Goal: Check status: Check status

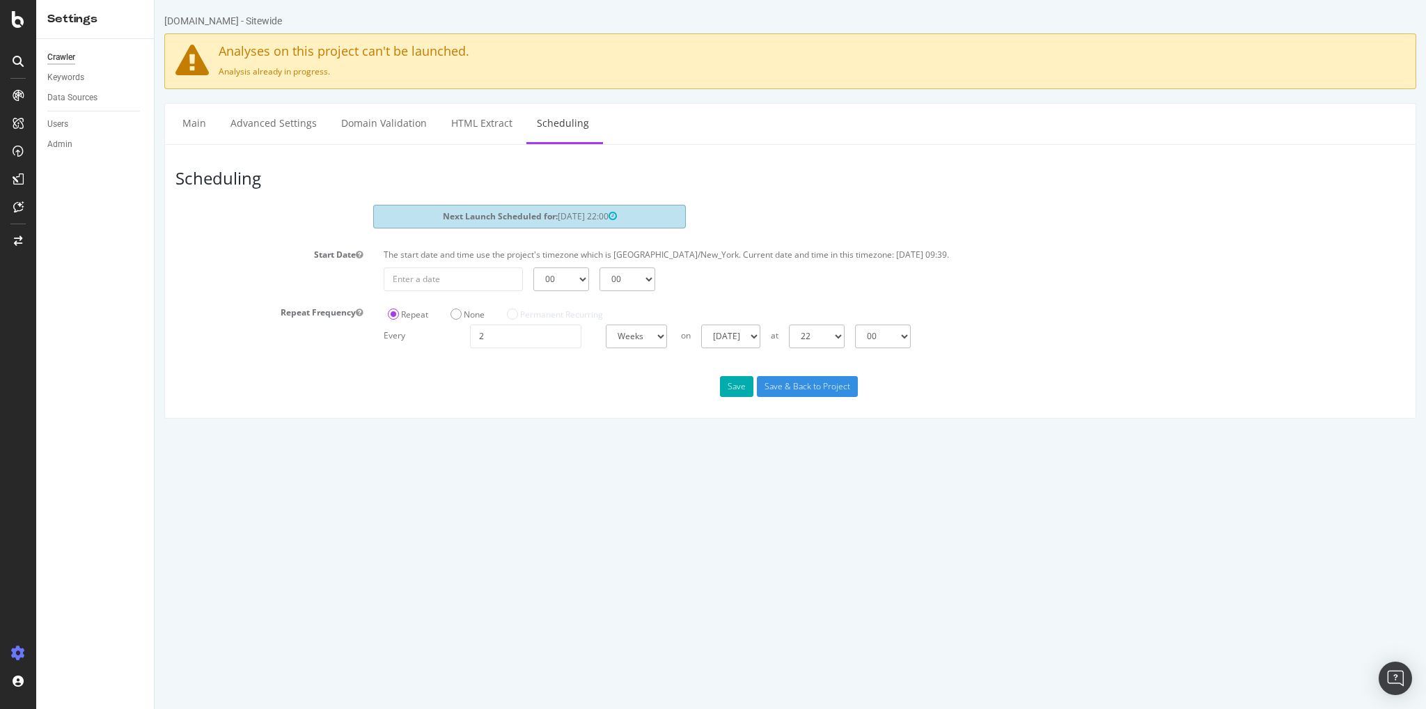
click at [103, 306] on div "Crawler Keywords Data Sources Users Admin" at bounding box center [95, 374] width 118 height 670
click at [199, 127] on link "Main" at bounding box center [194, 123] width 45 height 38
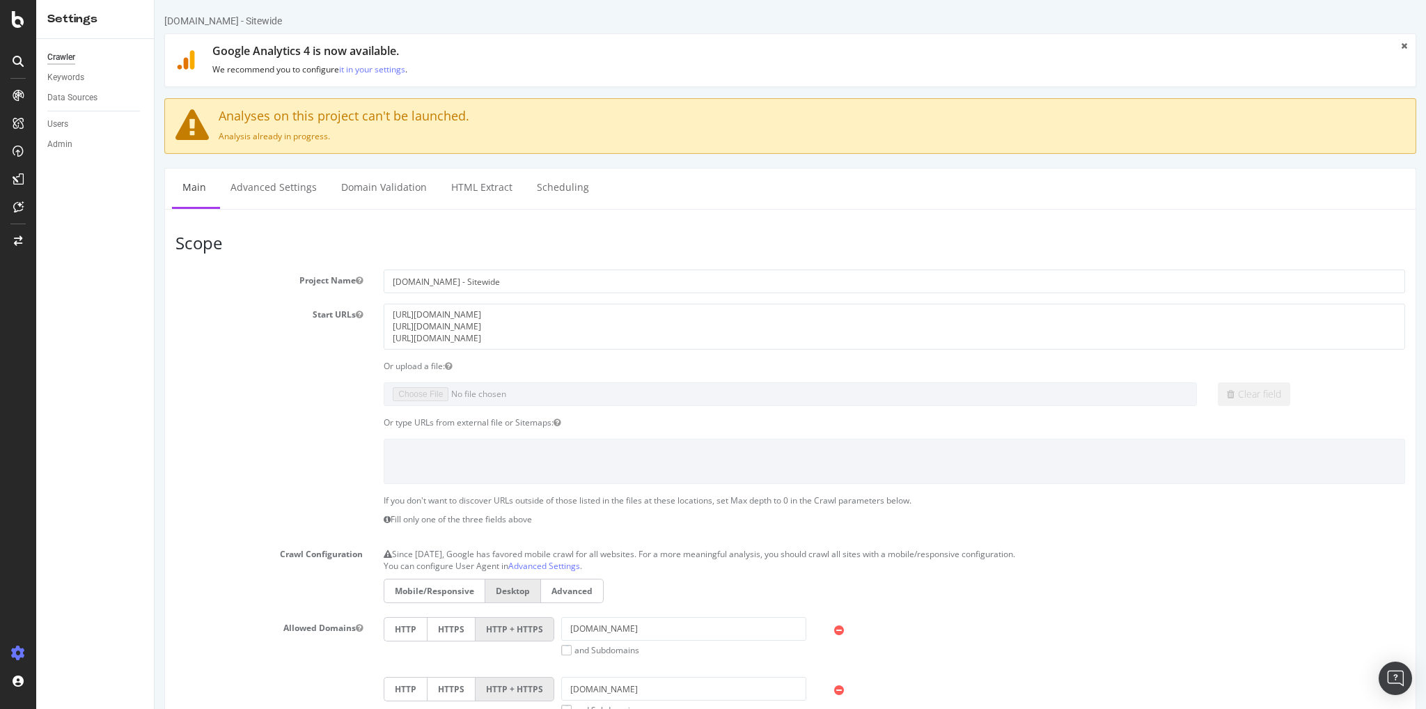
click at [67, 86] on div "Keywords" at bounding box center [100, 78] width 107 height 20
click at [67, 79] on div "Keywords" at bounding box center [65, 77] width 37 height 15
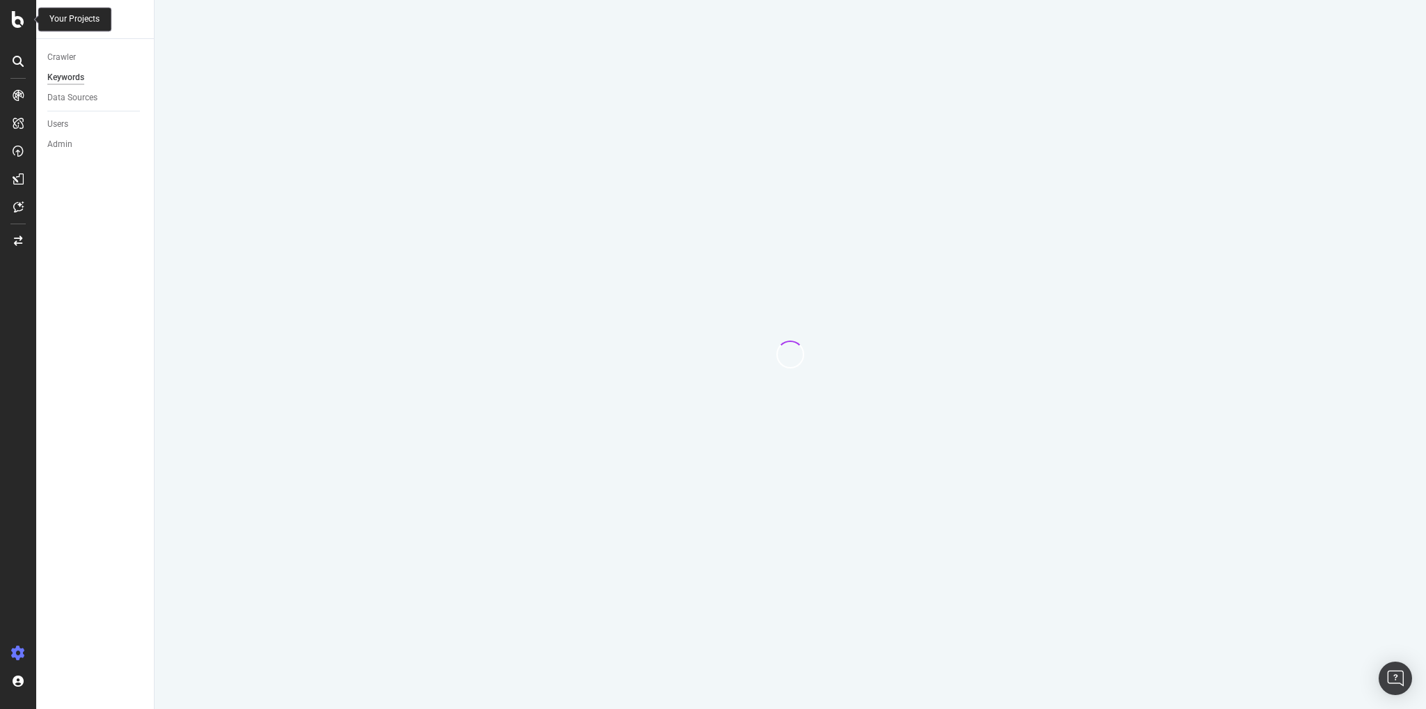
click at [19, 12] on div at bounding box center [18, 354] width 36 height 709
click at [14, 32] on div at bounding box center [18, 354] width 36 height 709
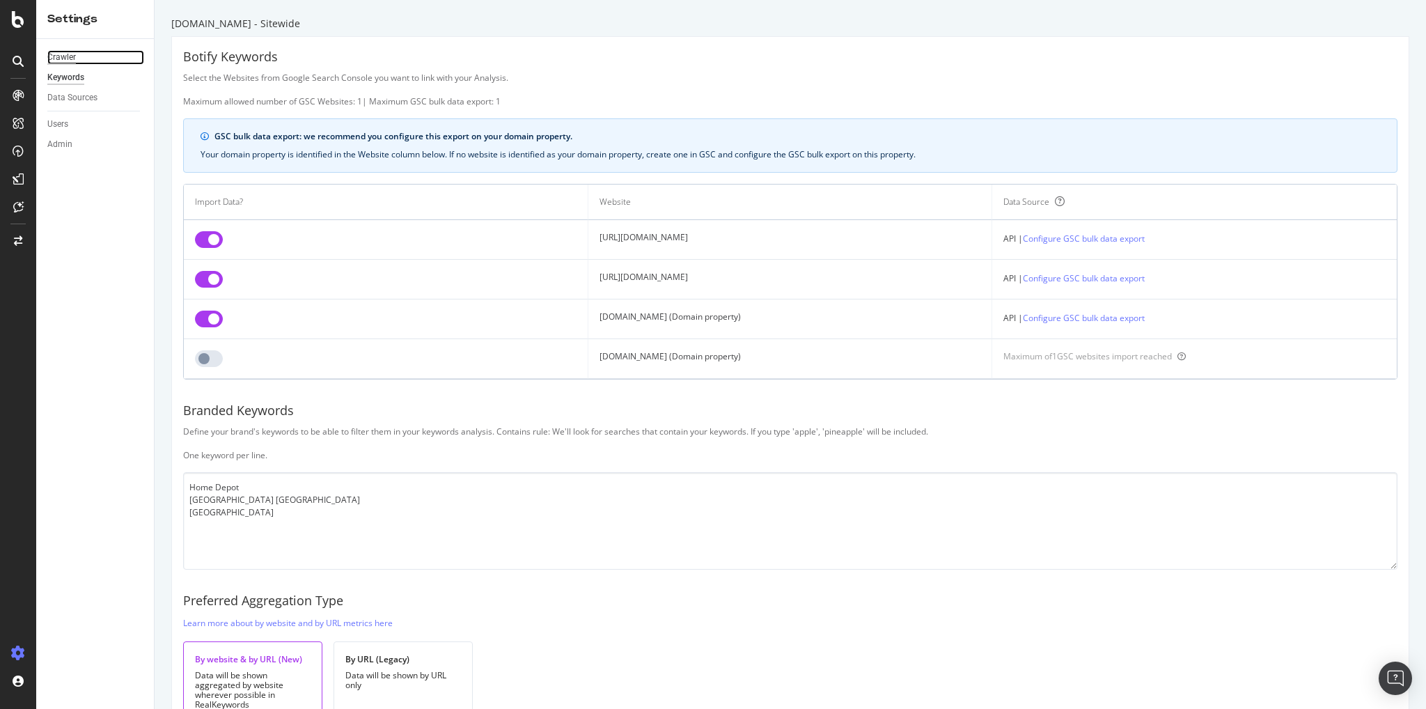
click at [56, 56] on div "Crawler" at bounding box center [61, 57] width 29 height 15
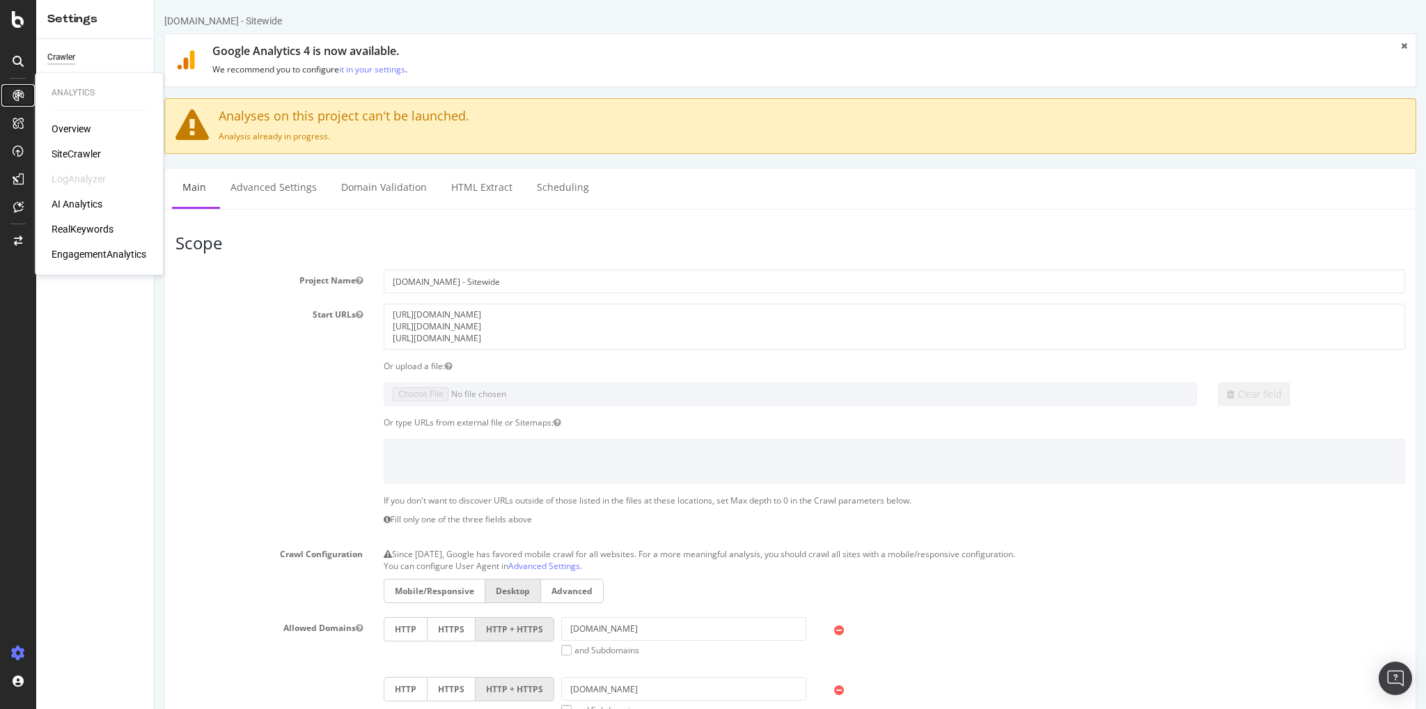
click at [19, 90] on icon at bounding box center [18, 95] width 11 height 11
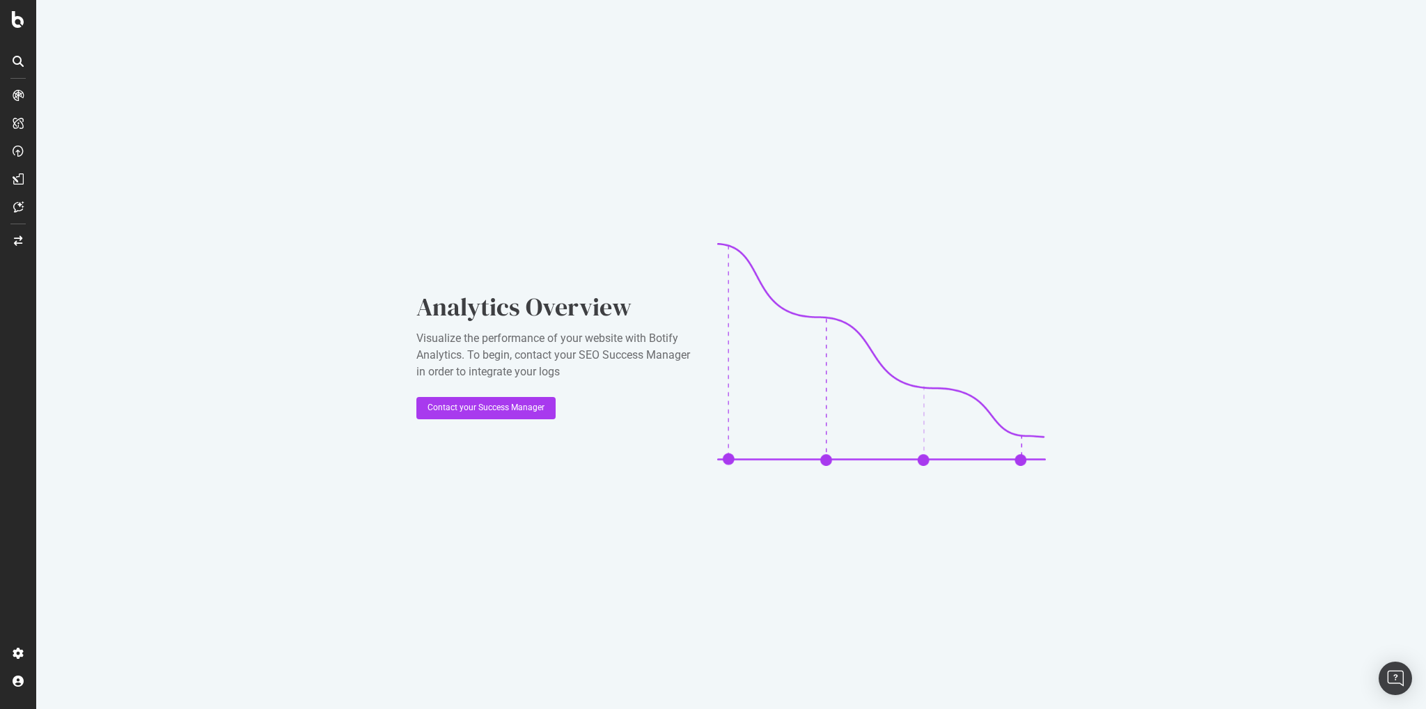
click at [16, 32] on div at bounding box center [18, 354] width 36 height 709
click at [17, 24] on icon at bounding box center [18, 19] width 13 height 17
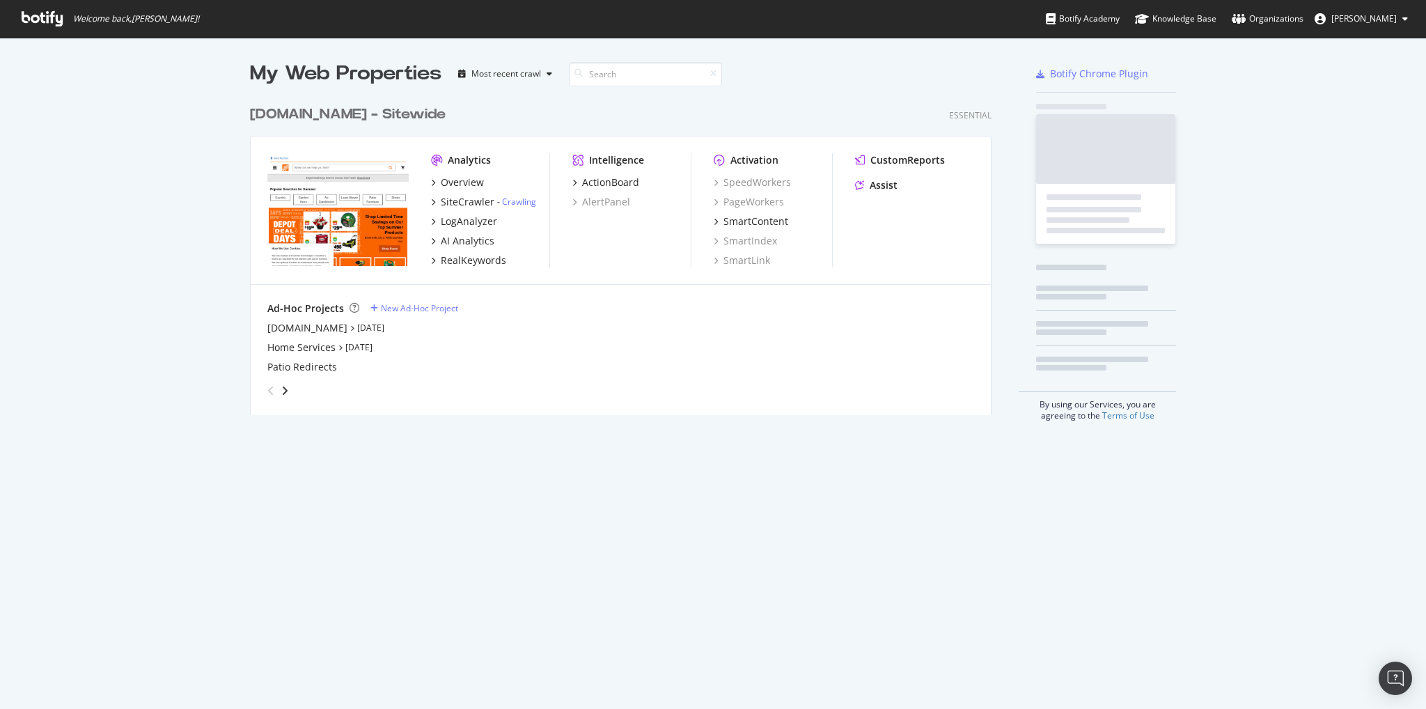
scroll to position [316, 742]
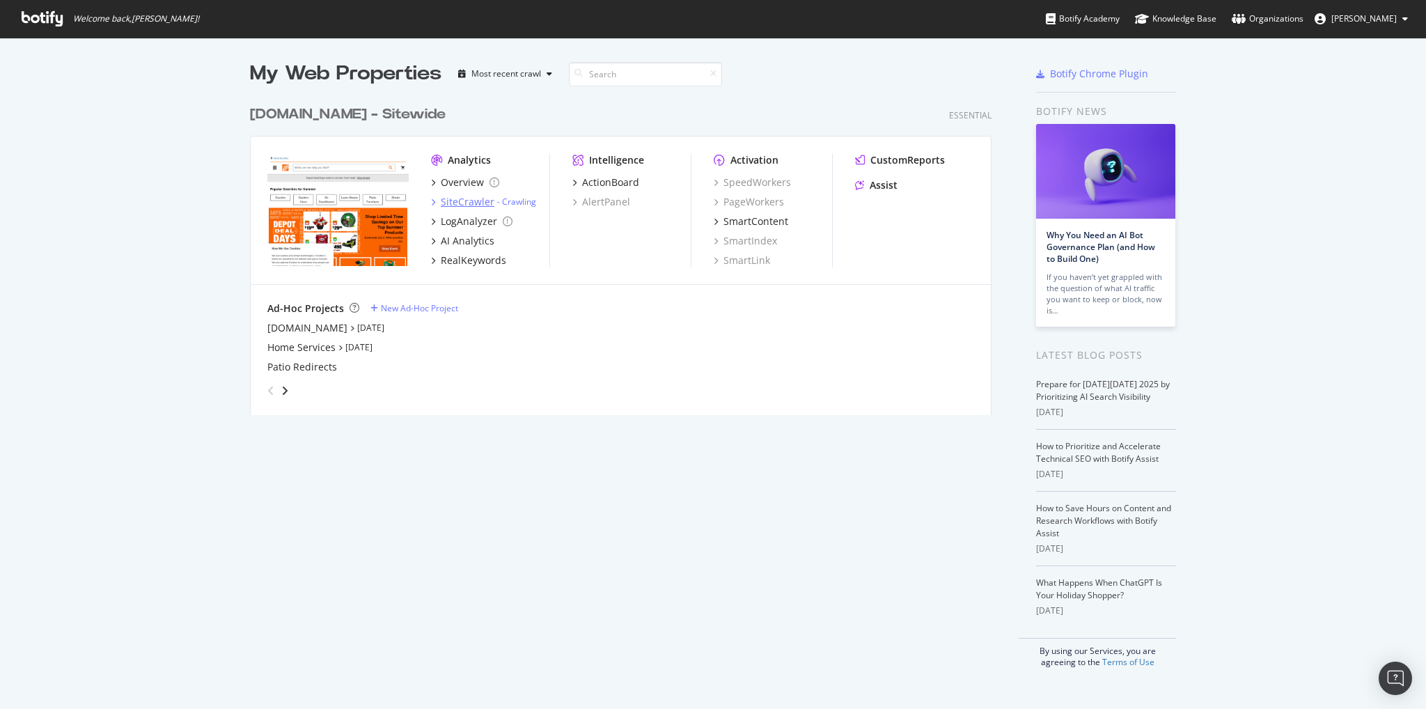
click at [466, 202] on div "SiteCrawler" at bounding box center [468, 202] width 54 height 14
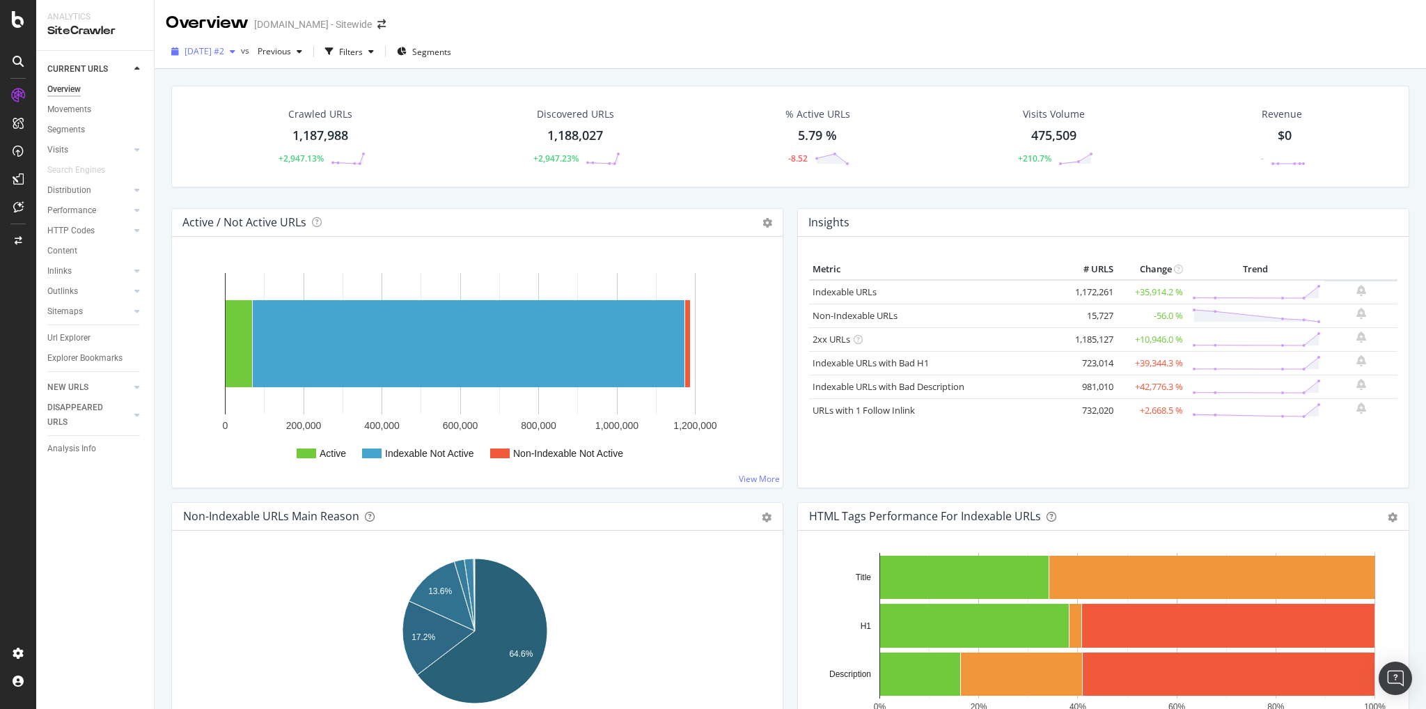
click at [235, 49] on icon "button" at bounding box center [233, 51] width 6 height 8
click at [166, 274] on div "Active / Not Active URLs Chart (by Value) Chart (by Percentage) Table Expand Ex…" at bounding box center [477, 355] width 626 height 294
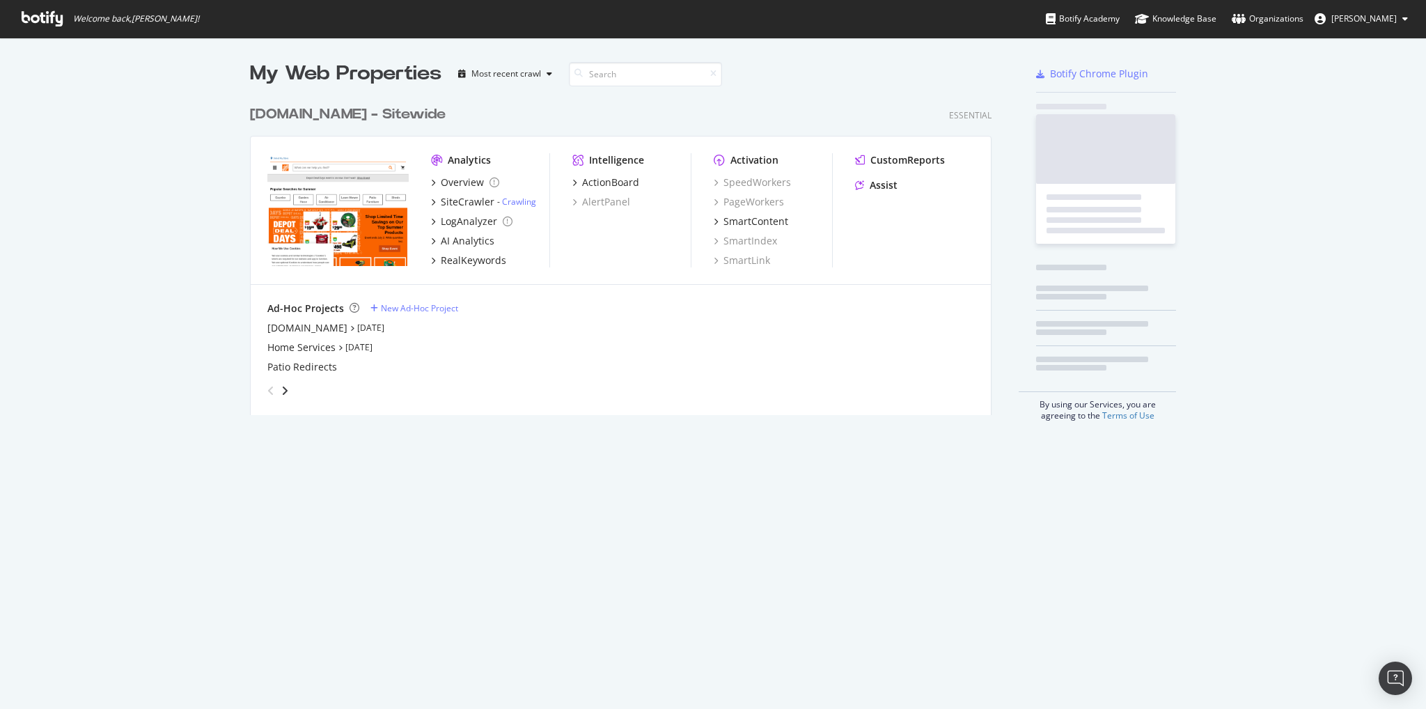
scroll to position [698, 1404]
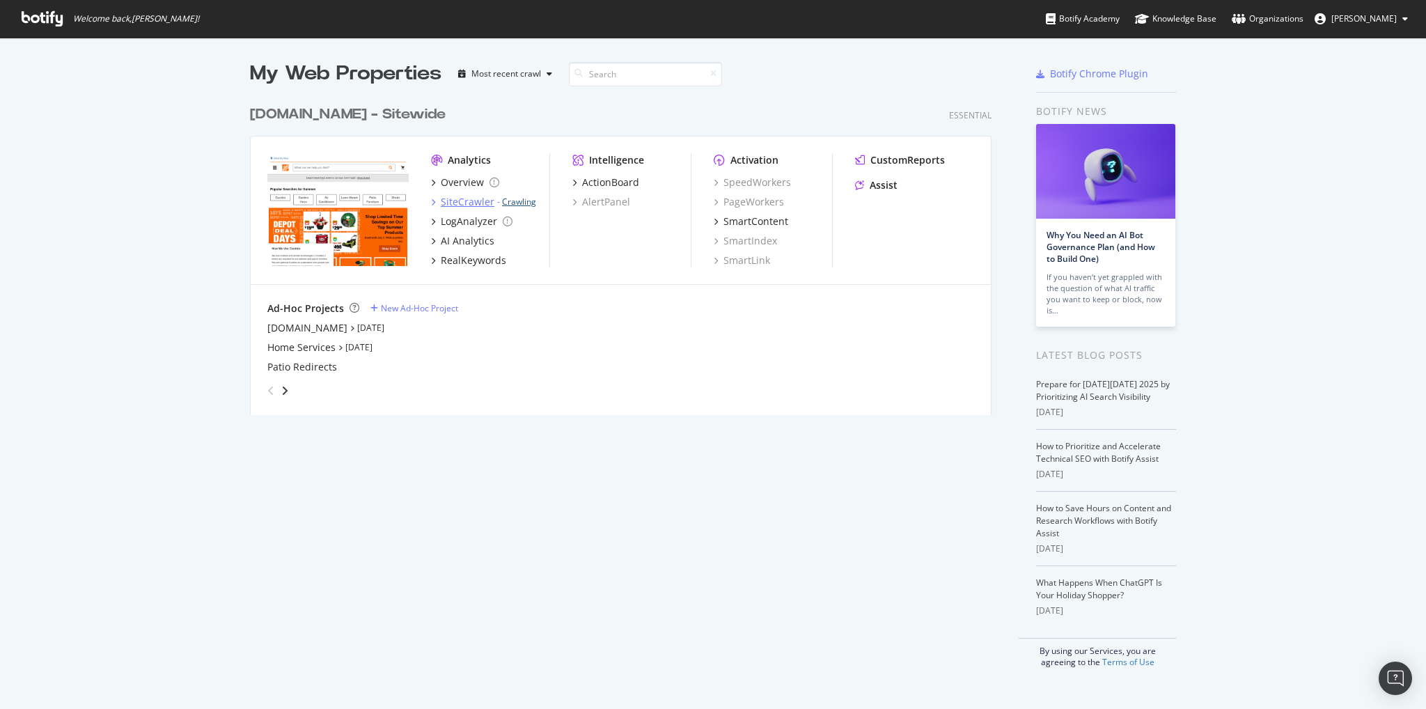
click at [515, 201] on link "Crawling" at bounding box center [519, 202] width 34 height 12
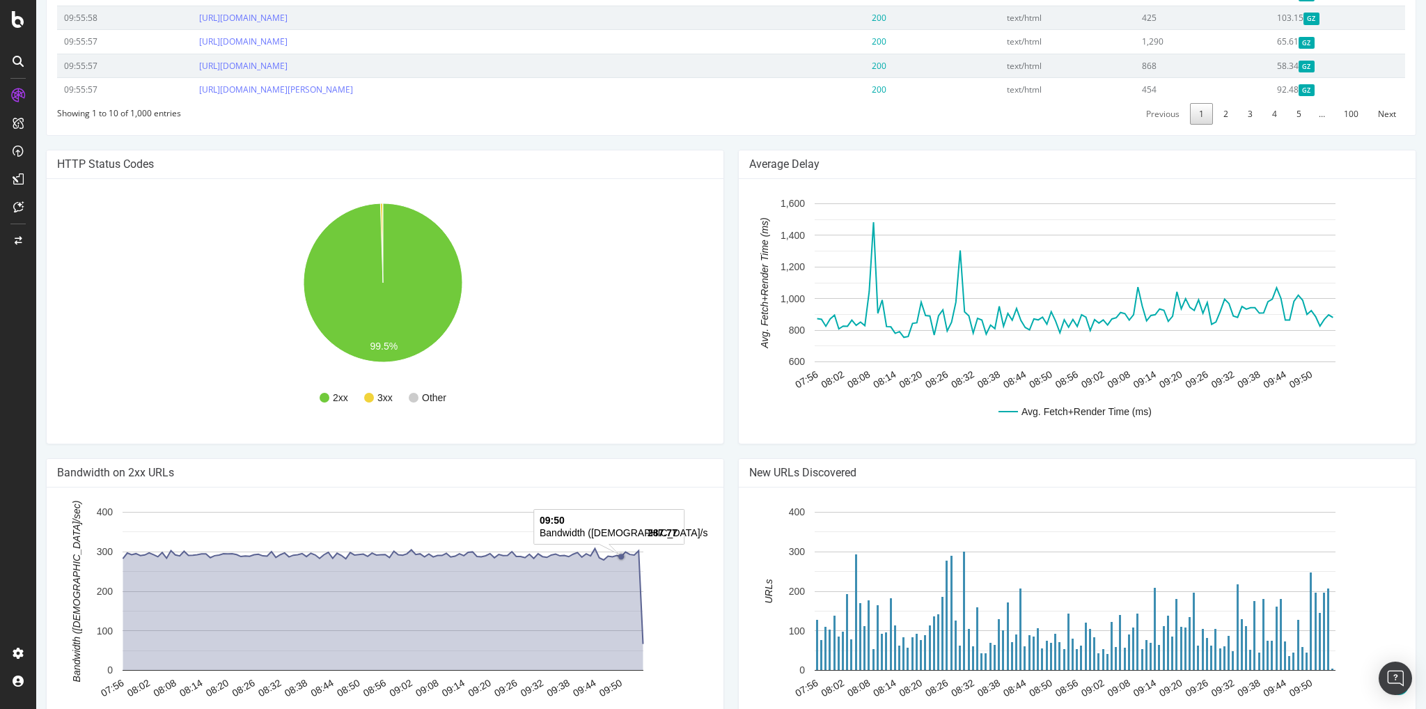
scroll to position [846, 0]
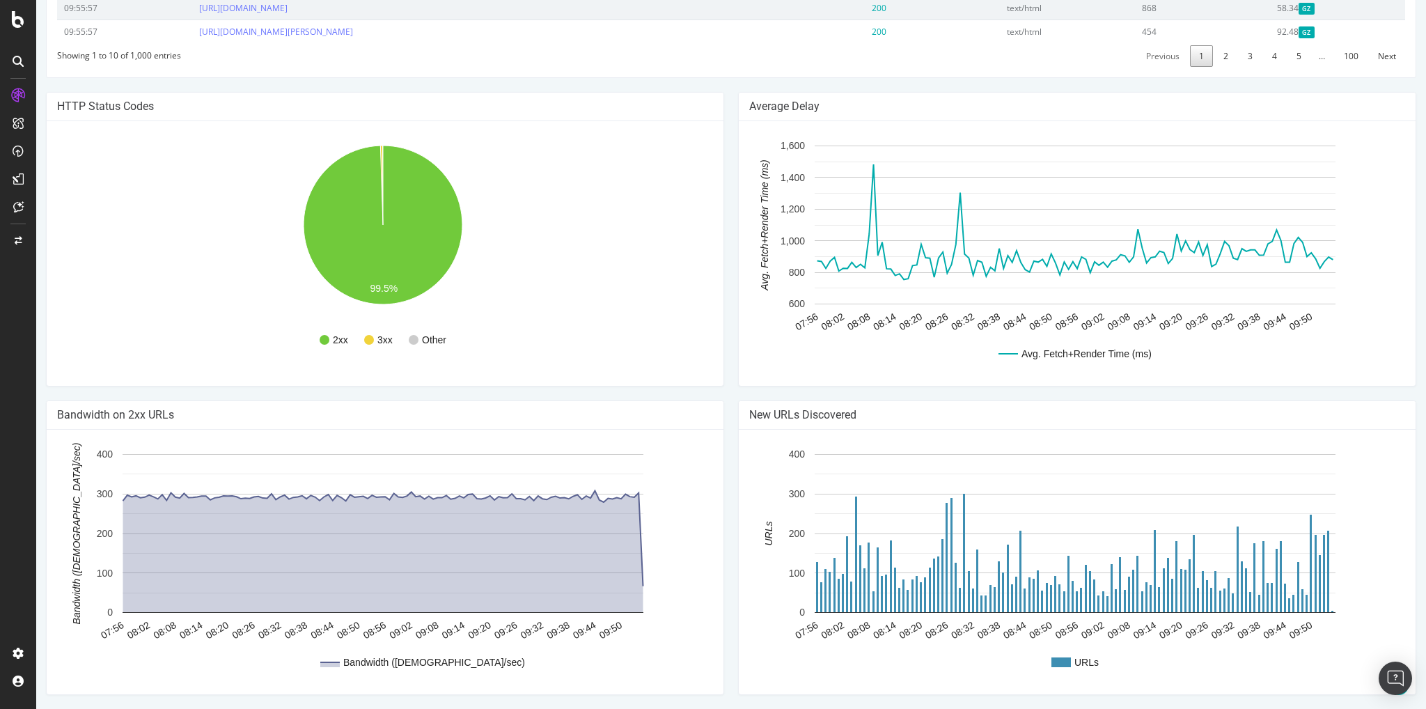
click at [738, 521] on div "New URLs Discovered URLs 07:56 08:02 08:08 08:14 08:20 08:26 08:32 08:38 08:44 …" at bounding box center [1077, 547] width 678 height 295
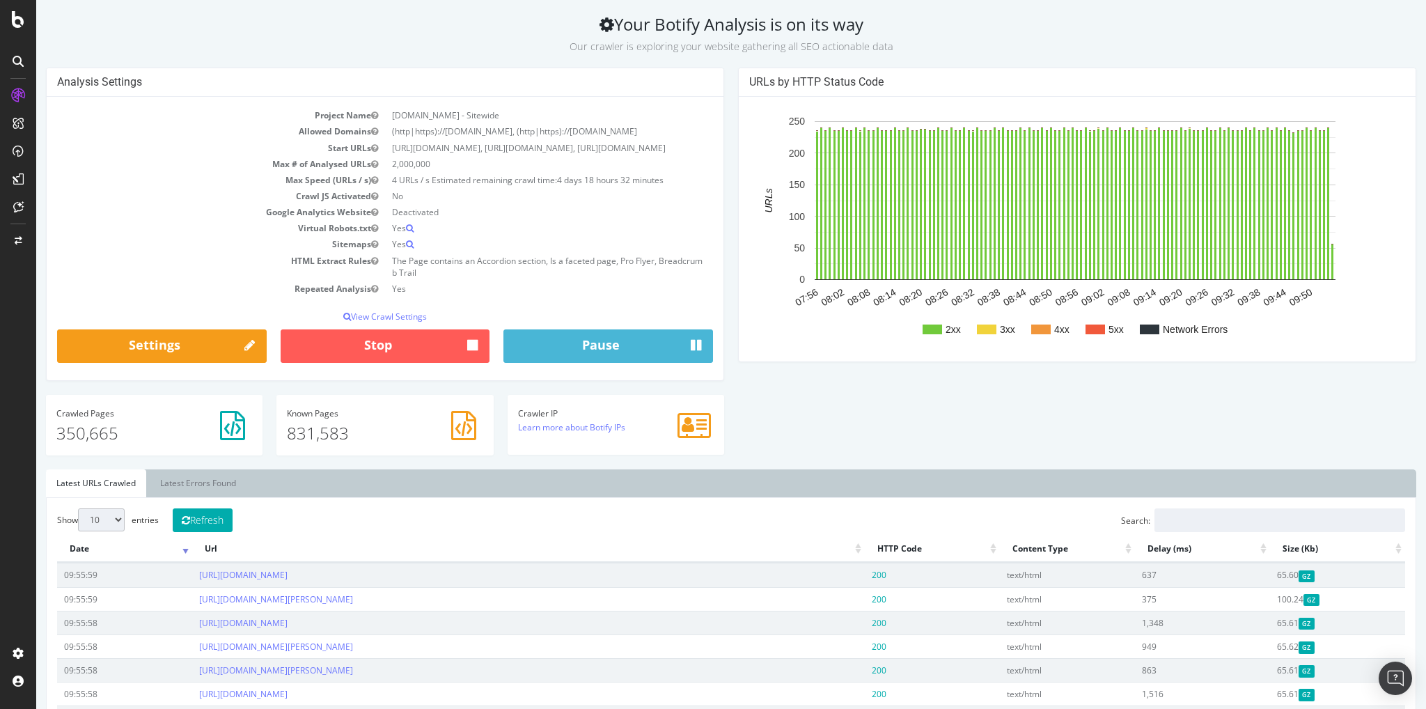
scroll to position [0, 0]
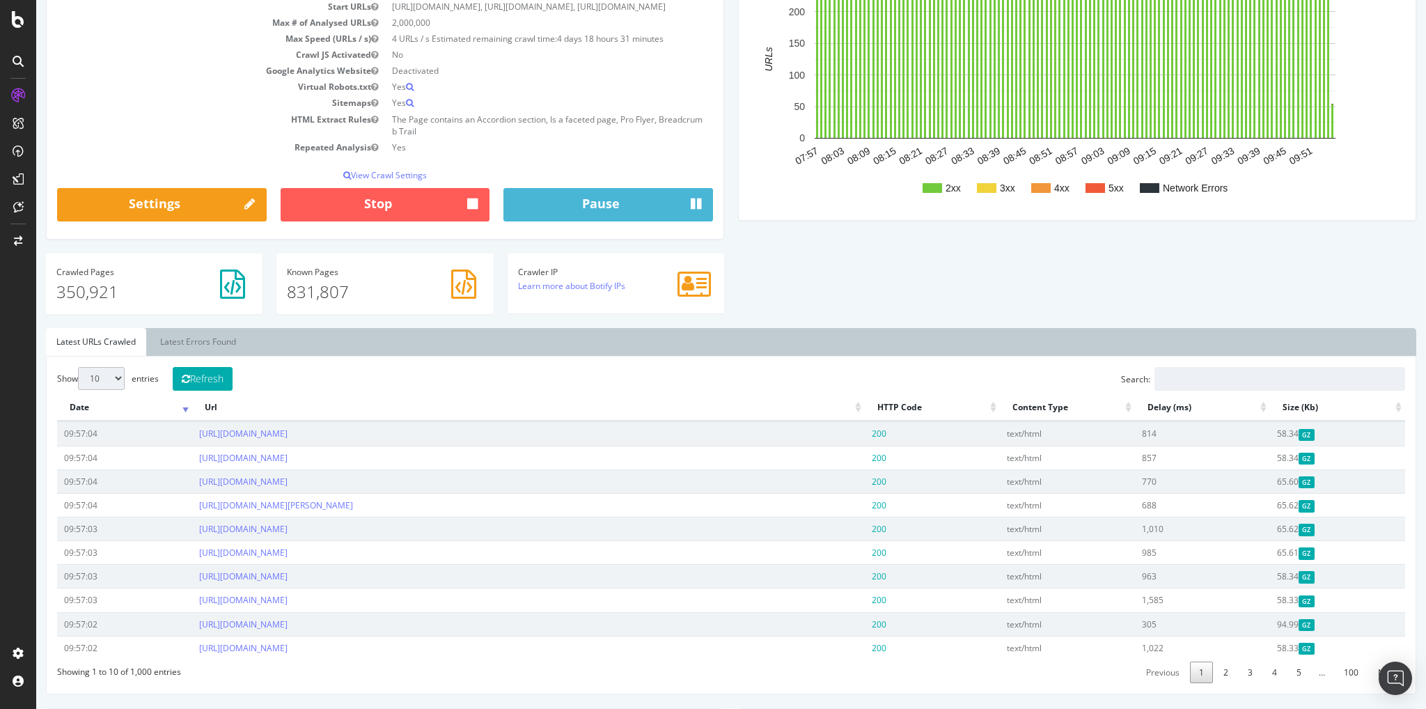
scroll to position [209, 0]
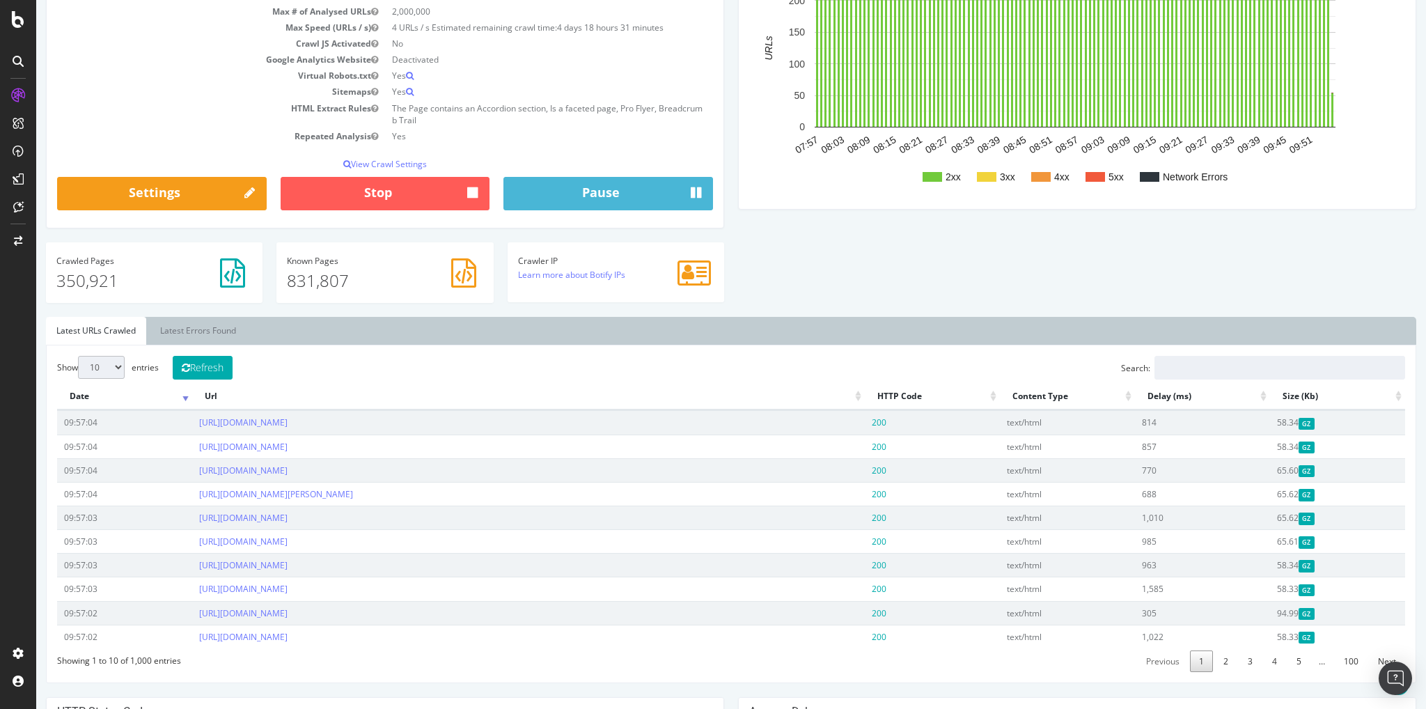
click at [742, 340] on ul "Latest URLs Crawled Latest Errors Found" at bounding box center [731, 331] width 1370 height 28
drag, startPoint x: 348, startPoint y: 295, endPoint x: 288, endPoint y: 299, distance: 60.7
click at [288, 292] on p "831,807" at bounding box center [385, 281] width 196 height 24
drag, startPoint x: 130, startPoint y: 296, endPoint x: 50, endPoint y: 299, distance: 80.1
click at [50, 299] on div "Crawled Pages 350,921" at bounding box center [154, 272] width 217 height 61
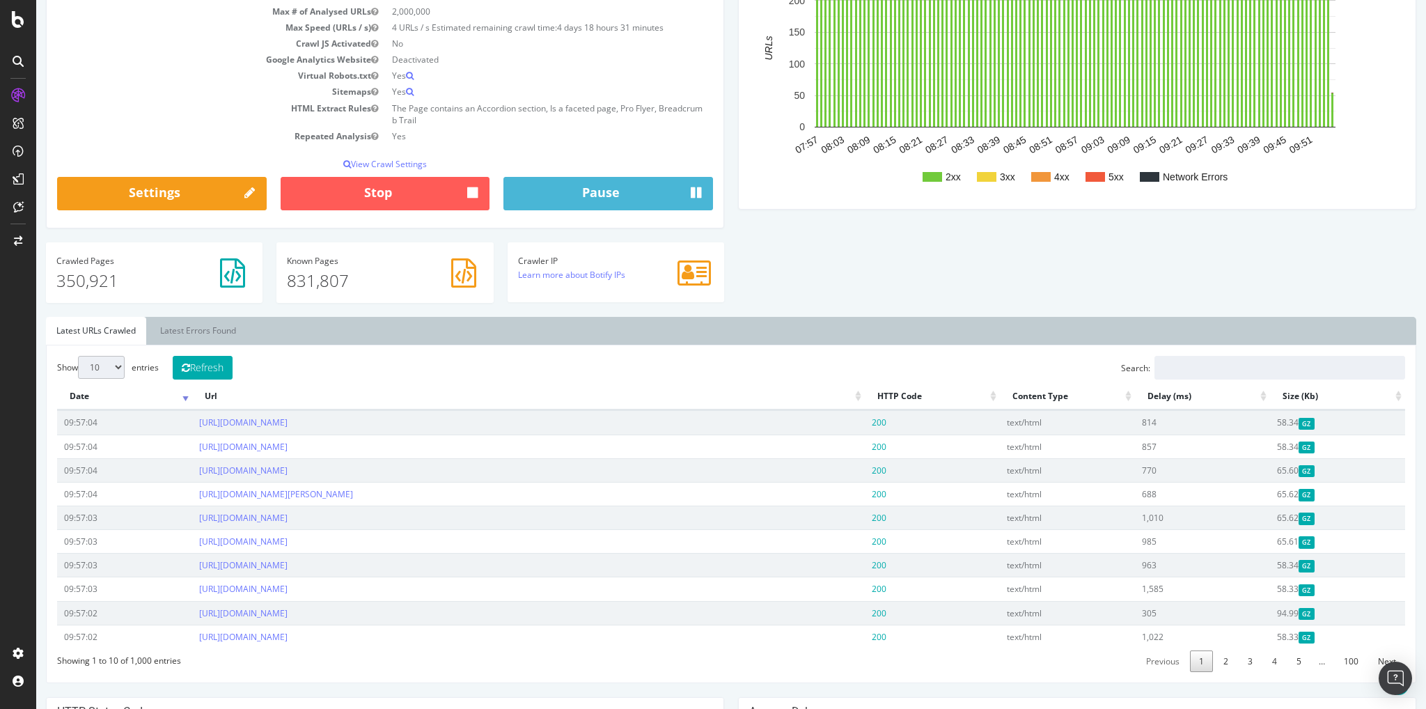
click at [557, 342] on ul "Latest URLs Crawled Latest Errors Found" at bounding box center [731, 331] width 1370 height 28
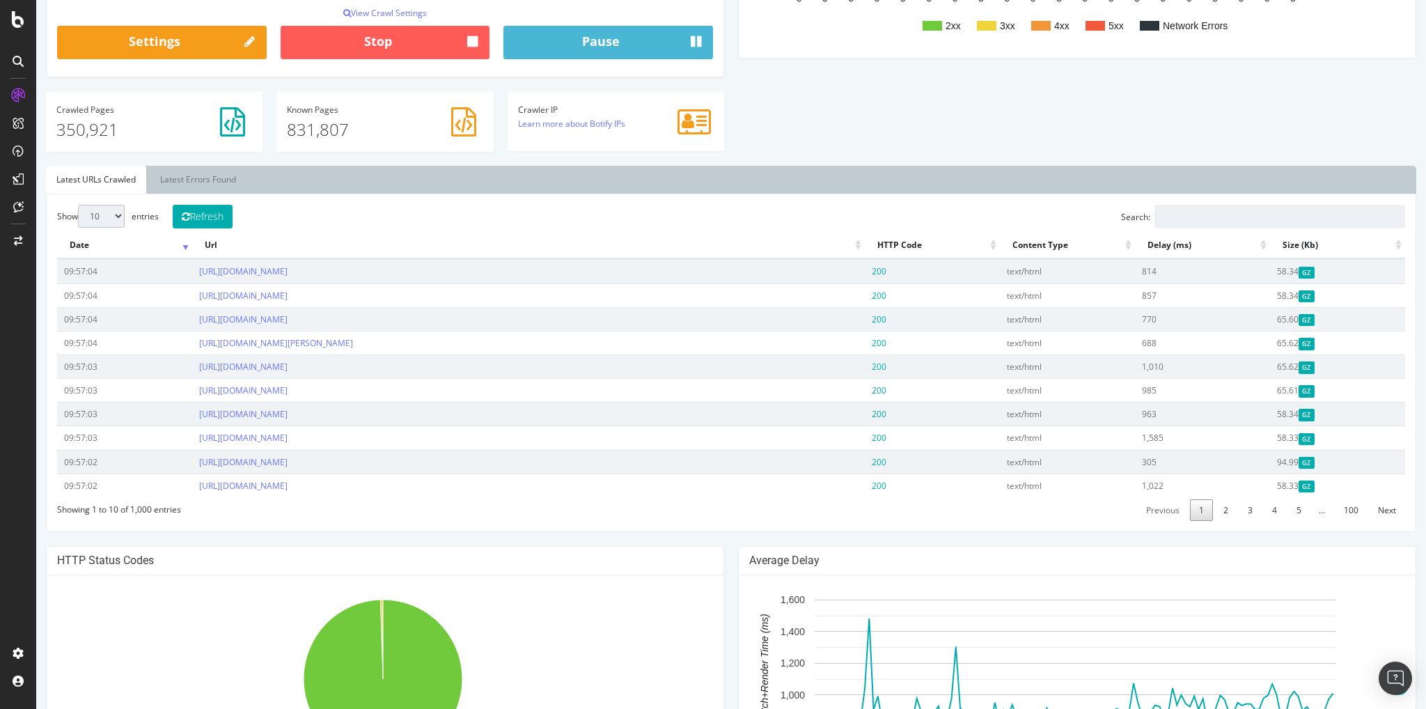
scroll to position [696, 0]
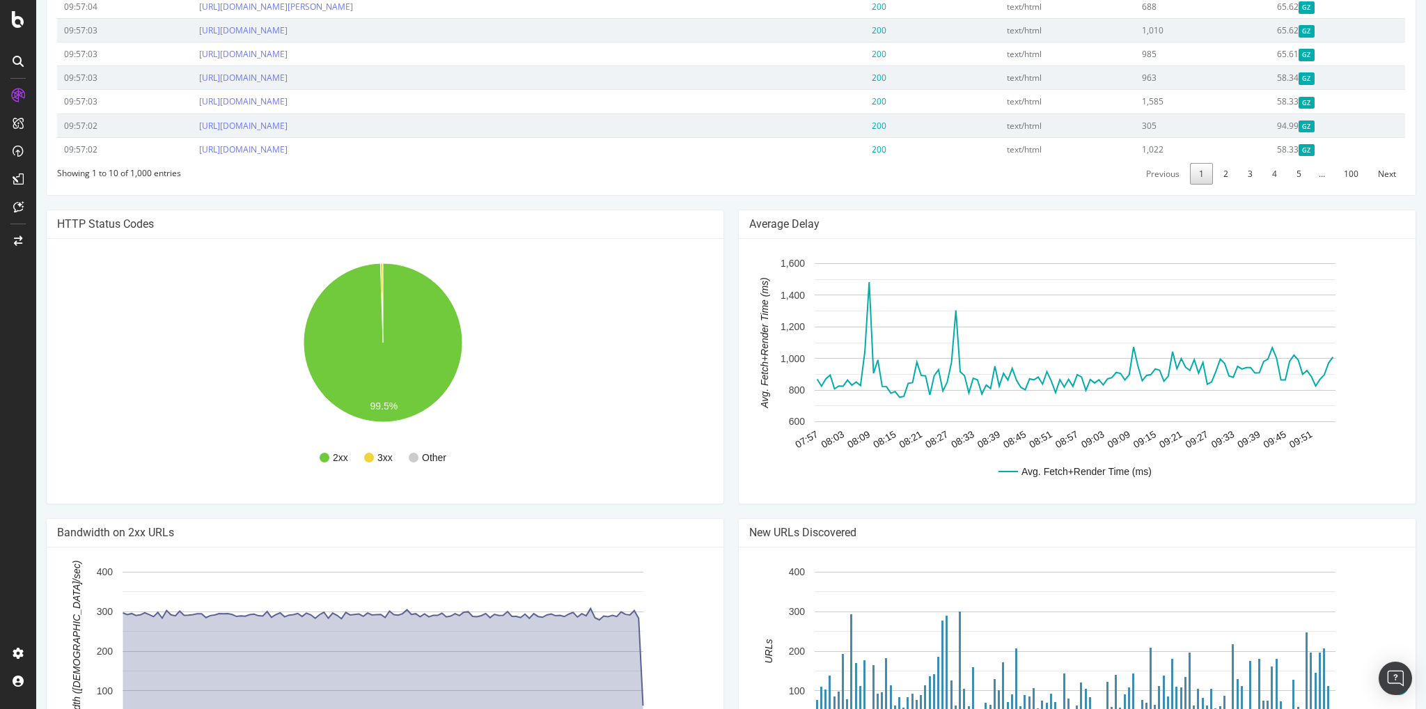
click at [731, 494] on div "Average Delay Avg. Fetch+Render Time (ms) 07:57 08:03 08:09 08:15 08:21 08:27 0…" at bounding box center [1077, 364] width 692 height 308
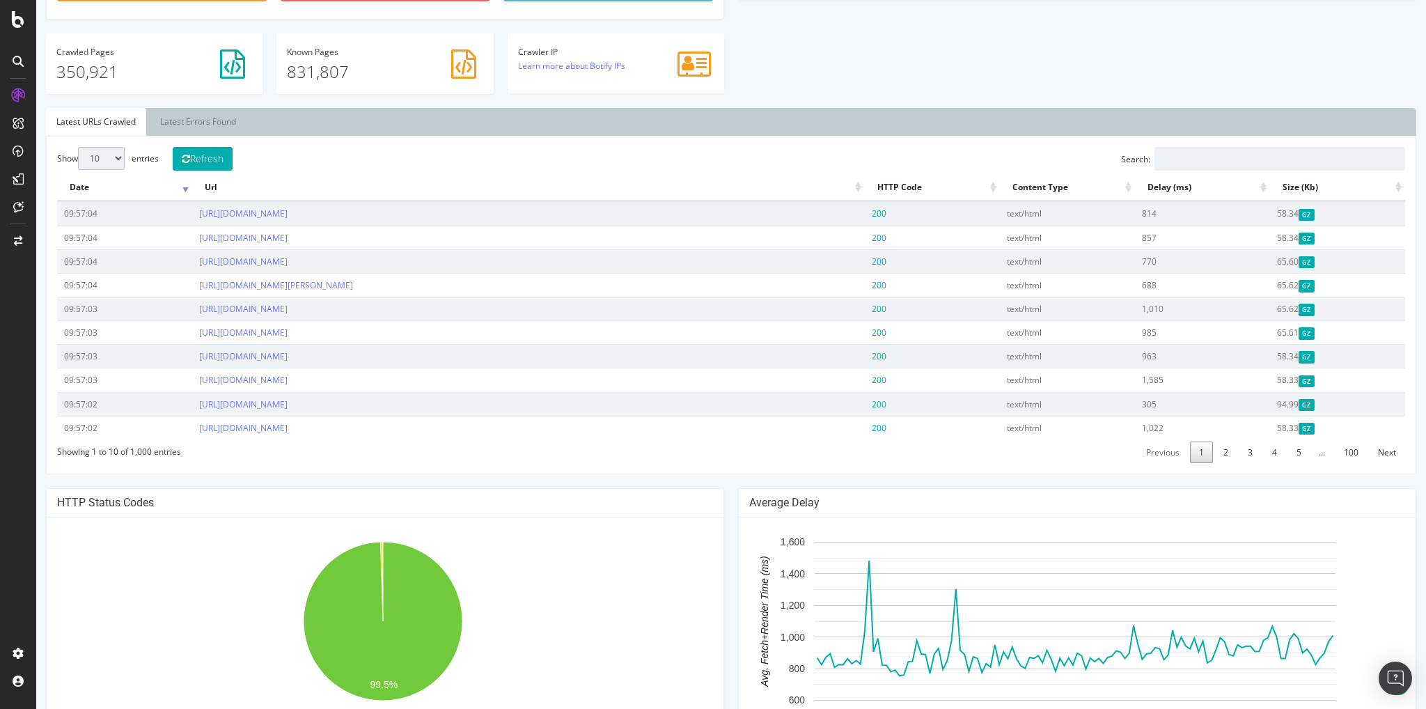
scroll to position [0, 0]
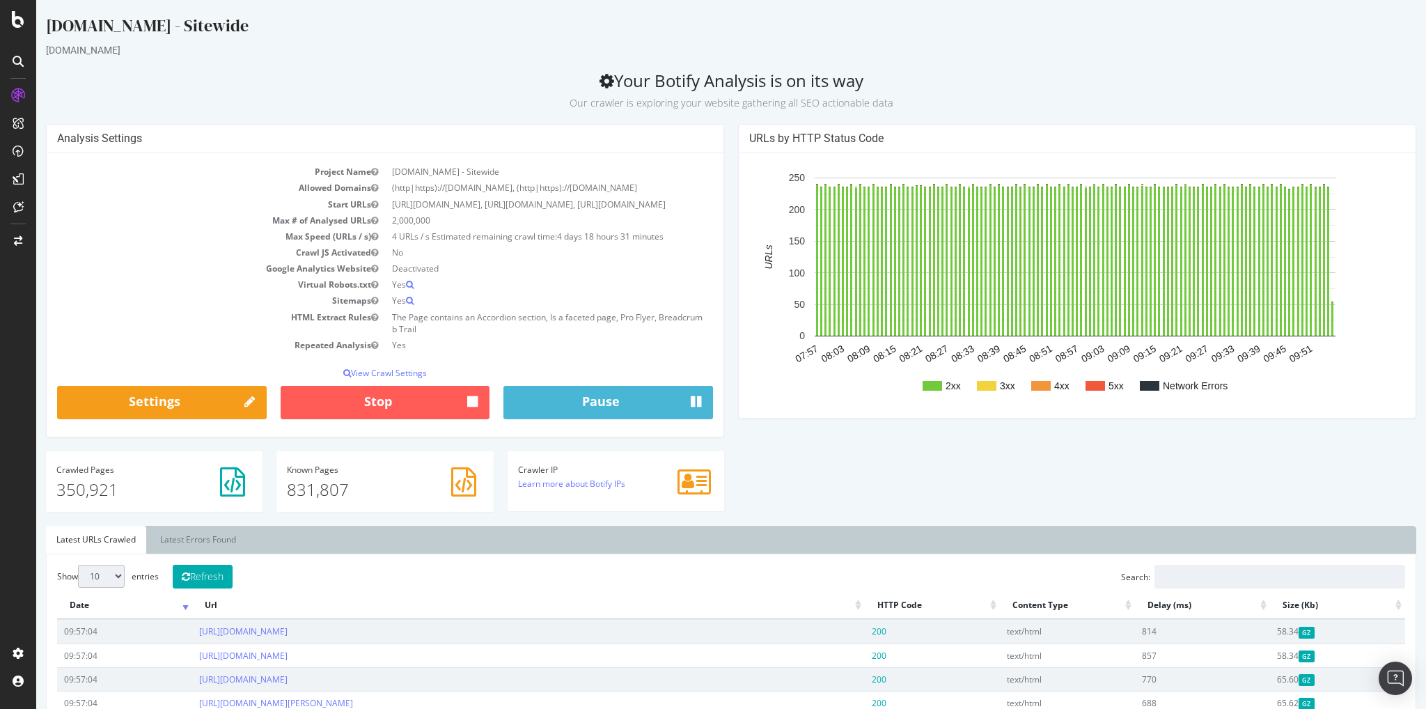
click at [360, 553] on ul "Latest URLs Crawled Latest Errors Found" at bounding box center [731, 540] width 1370 height 28
click at [425, 554] on ul "Latest URLs Crawled Latest Errors Found" at bounding box center [731, 540] width 1370 height 28
